Goal: Task Accomplishment & Management: Manage account settings

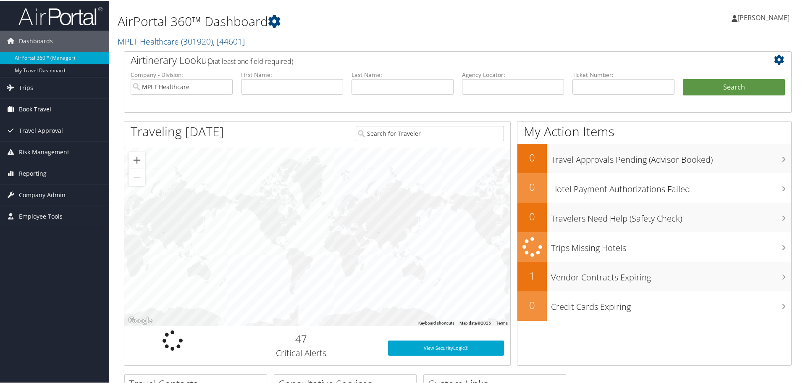
click at [29, 106] on span "Book Travel" at bounding box center [35, 108] width 32 height 21
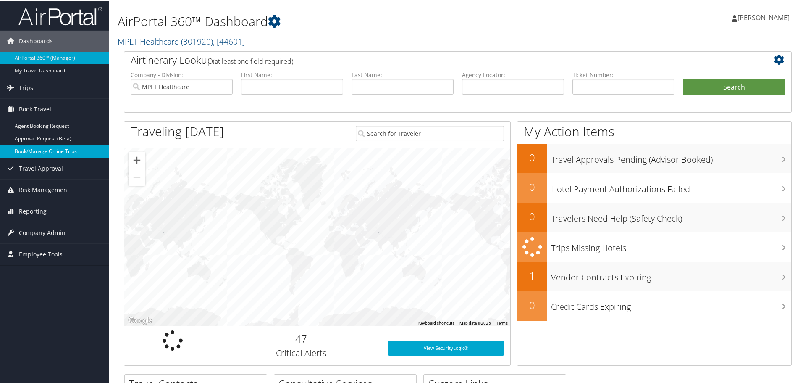
click at [29, 152] on link "Book/Manage Online Trips" at bounding box center [54, 150] width 109 height 13
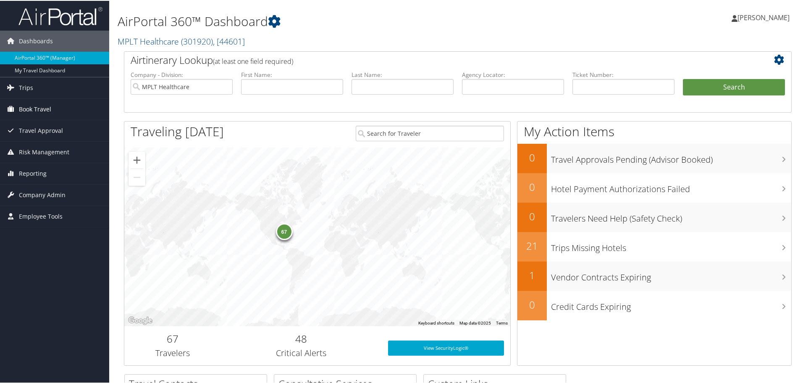
click at [25, 109] on span "Book Travel" at bounding box center [35, 108] width 32 height 21
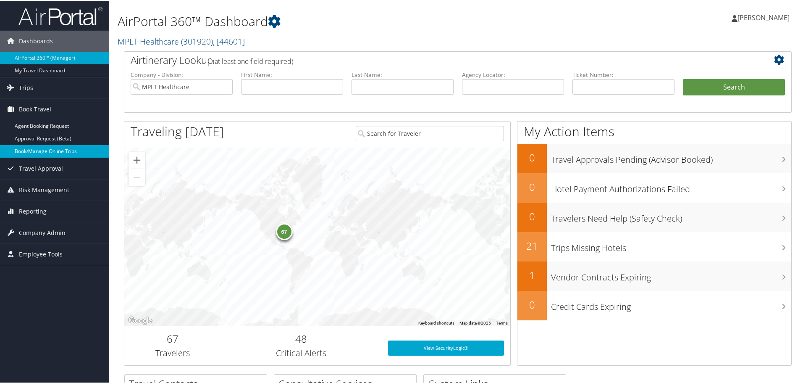
click at [28, 150] on link "Book/Manage Online Trips" at bounding box center [54, 150] width 109 height 13
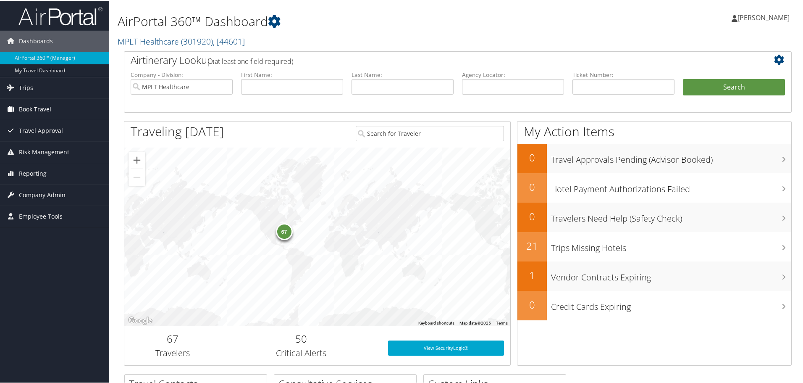
click at [34, 107] on span "Book Travel" at bounding box center [35, 108] width 32 height 21
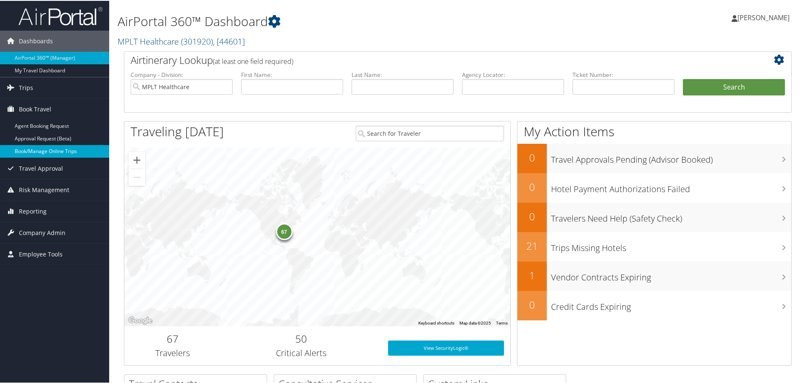
click at [23, 148] on link "Book/Manage Online Trips" at bounding box center [54, 150] width 109 height 13
click at [28, 234] on span "Company Admin" at bounding box center [42, 231] width 47 height 21
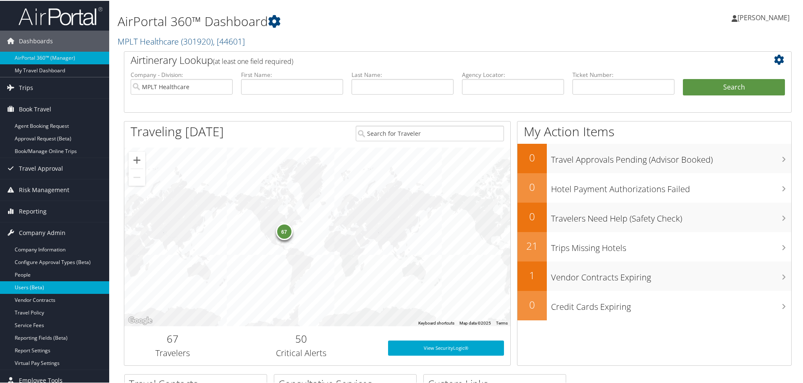
click at [27, 285] on link "Users (Beta)" at bounding box center [54, 286] width 109 height 13
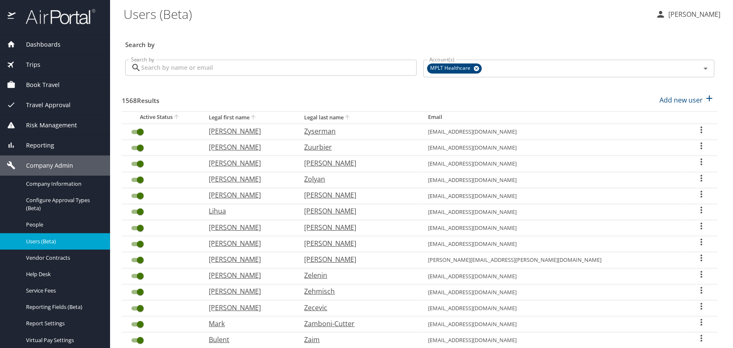
click at [148, 71] on input "Search by" at bounding box center [279, 68] width 276 height 16
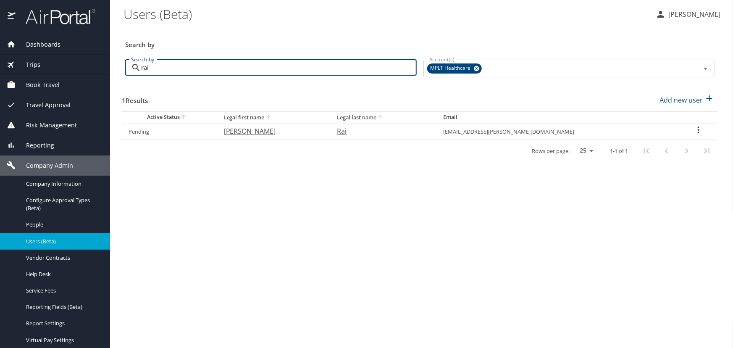
type input "rai"
click at [252, 132] on p "Prashant Kumar" at bounding box center [272, 131] width 96 height 10
select select "US"
